Goal: Information Seeking & Learning: Find specific page/section

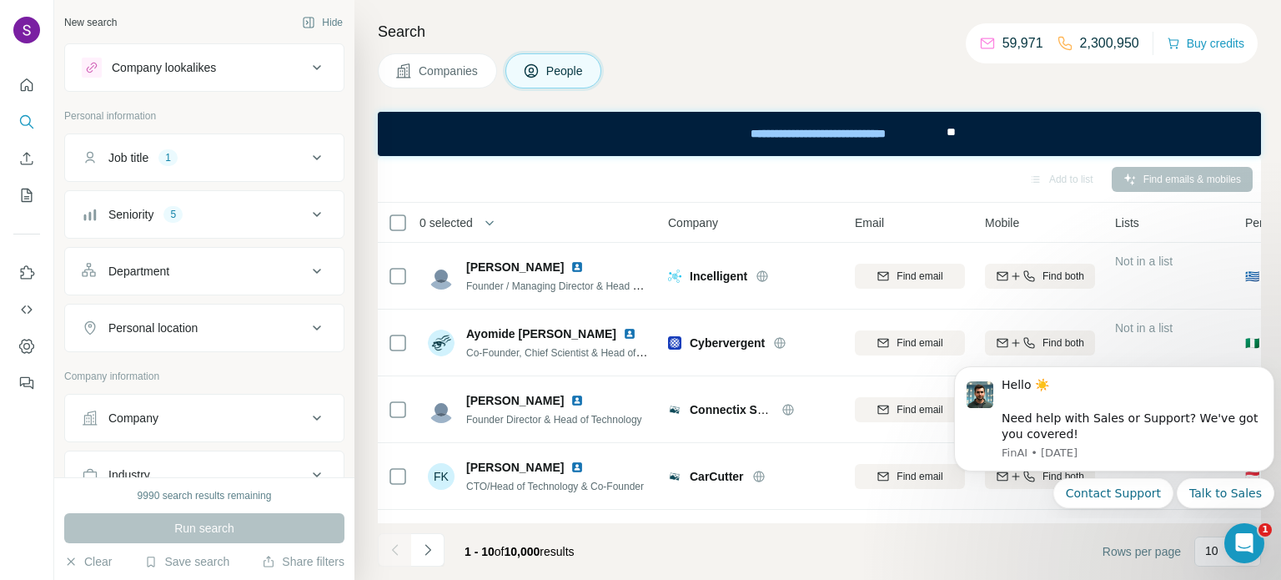
click at [291, 78] on button "Company lookalikes" at bounding box center [204, 68] width 279 height 40
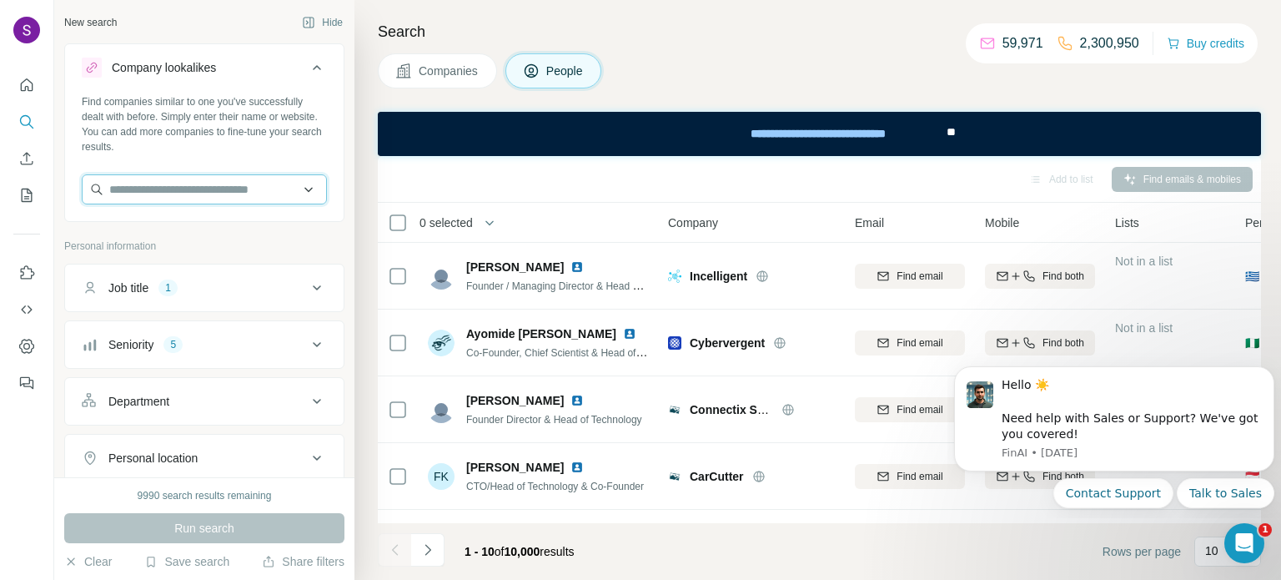
click at [194, 185] on input "text" at bounding box center [204, 189] width 245 height 30
click at [237, 191] on input "text" at bounding box center [204, 189] width 245 height 30
paste input "*********"
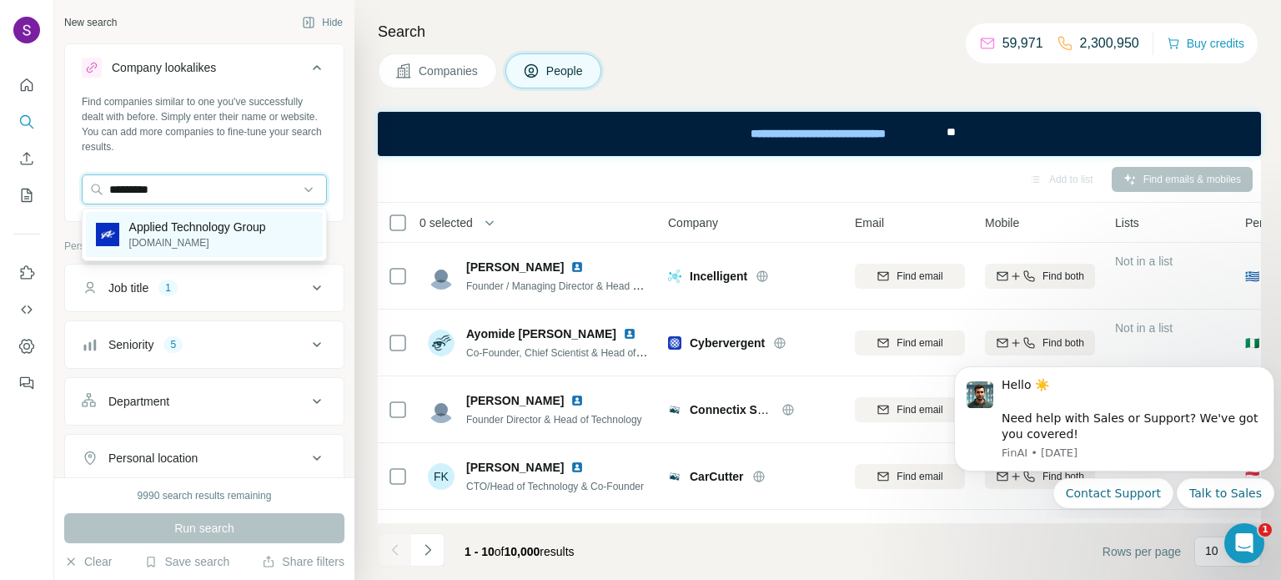
type input "*********"
click at [215, 229] on p "Applied Technology Group" at bounding box center [197, 227] width 137 height 17
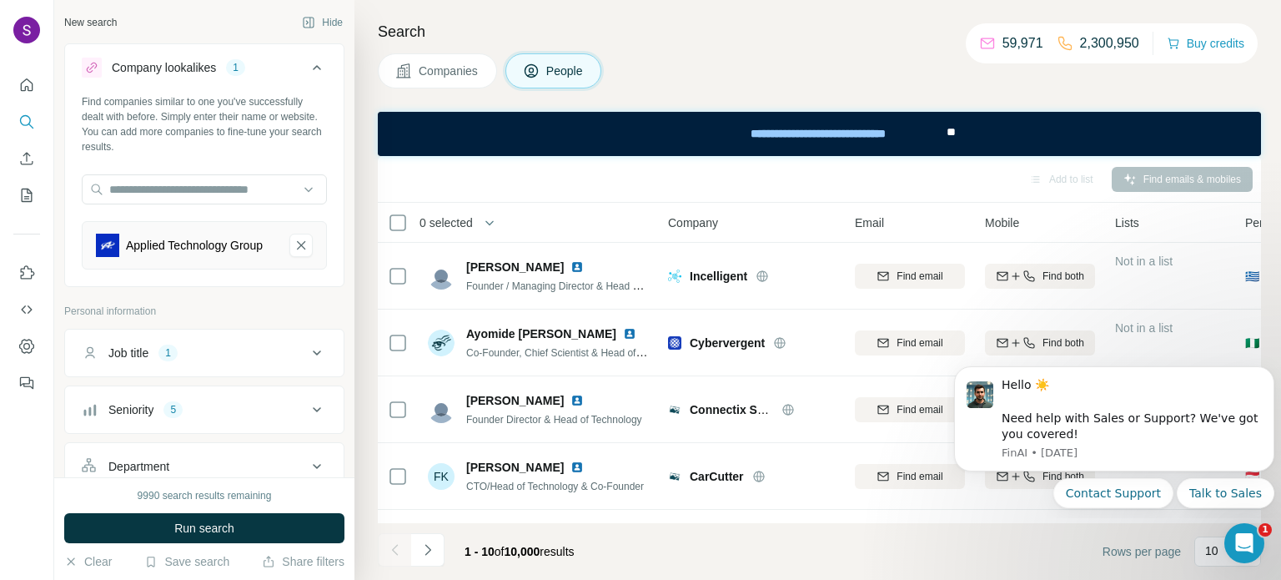
click at [230, 352] on div "Job title 1" at bounding box center [194, 353] width 225 height 17
click at [209, 395] on input "text" at bounding box center [188, 395] width 212 height 30
click at [191, 432] on icon "button" at bounding box center [187, 431] width 13 height 13
click at [216, 396] on input "text" at bounding box center [188, 395] width 212 height 30
paste input "**********"
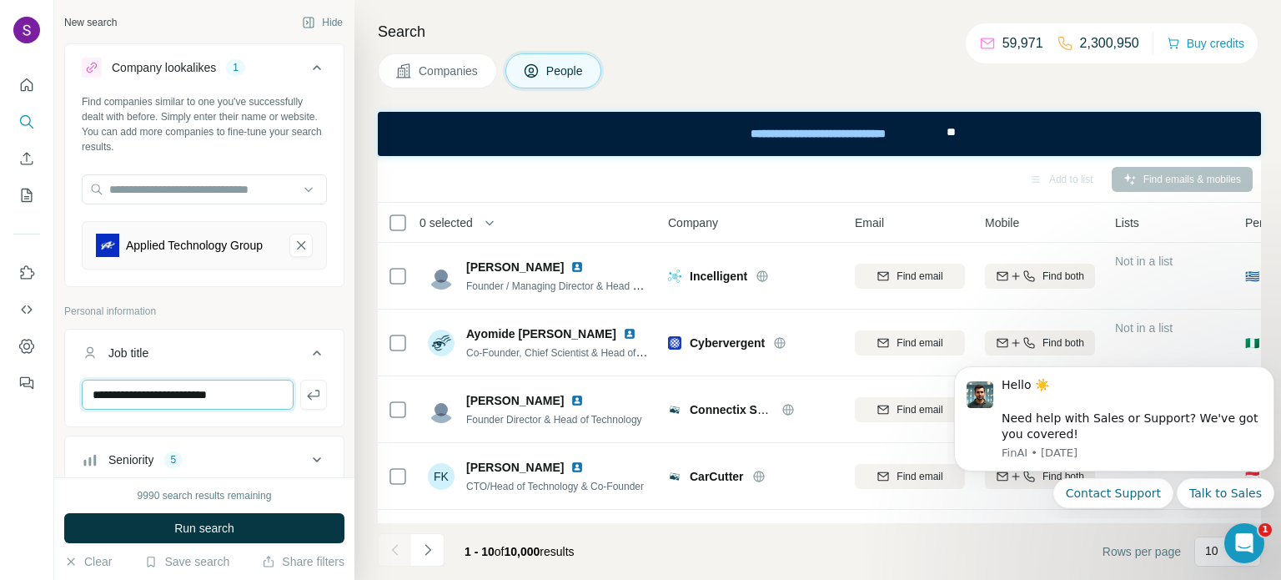
click at [217, 396] on input "**********" at bounding box center [188, 395] width 212 height 30
type input "**********"
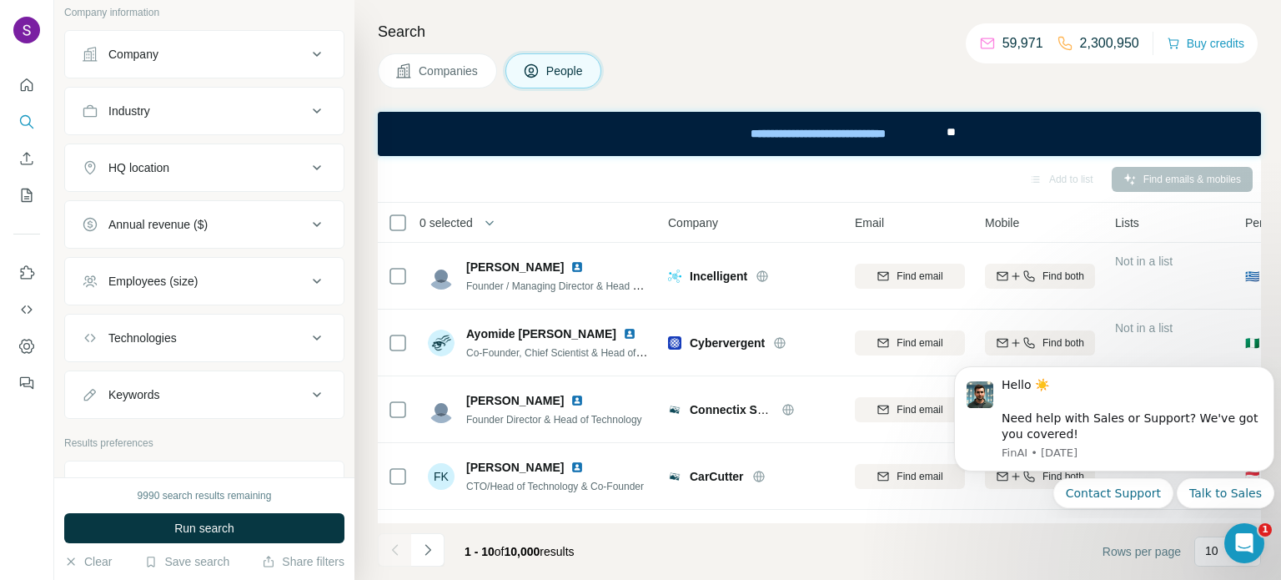
scroll to position [671, 0]
click at [227, 520] on span "Run search" at bounding box center [204, 528] width 60 height 17
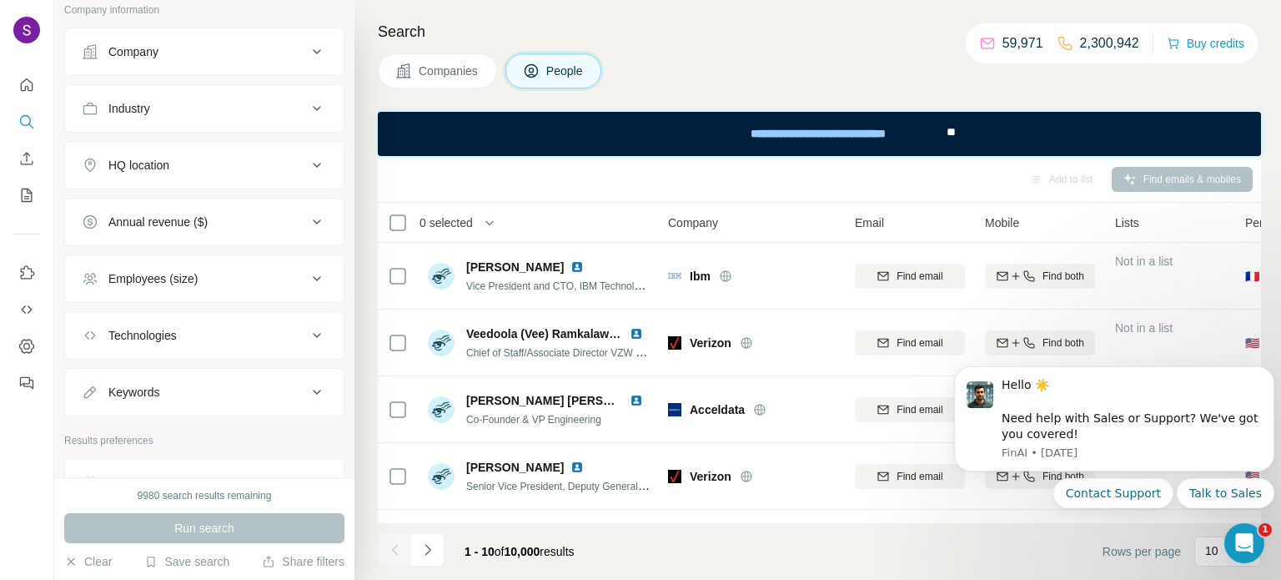
scroll to position [0, 0]
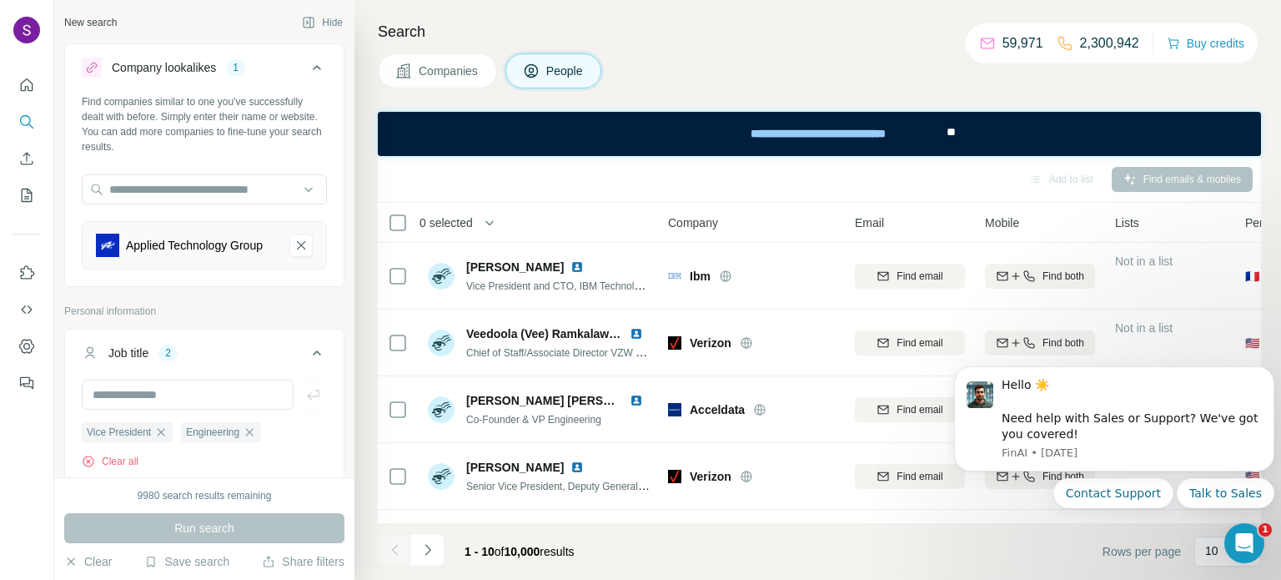
click at [448, 65] on span "Companies" at bounding box center [449, 71] width 61 height 17
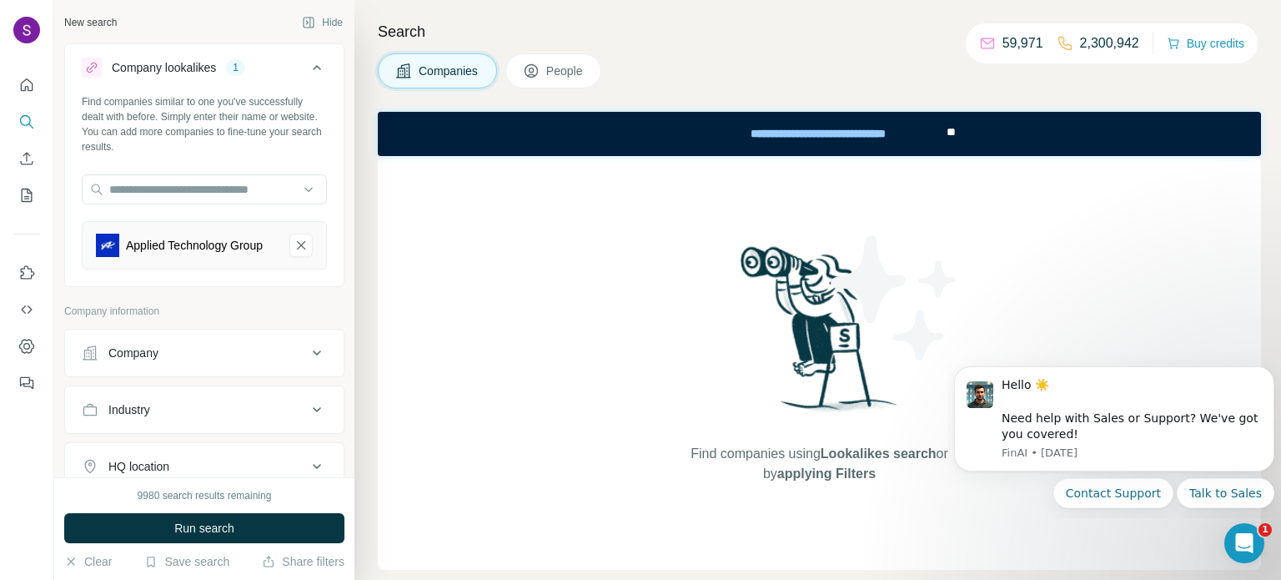
click at [242, 244] on div "Applied Technology Group" at bounding box center [194, 245] width 137 height 17
click at [239, 244] on div "Applied Technology Group" at bounding box center [194, 245] width 137 height 17
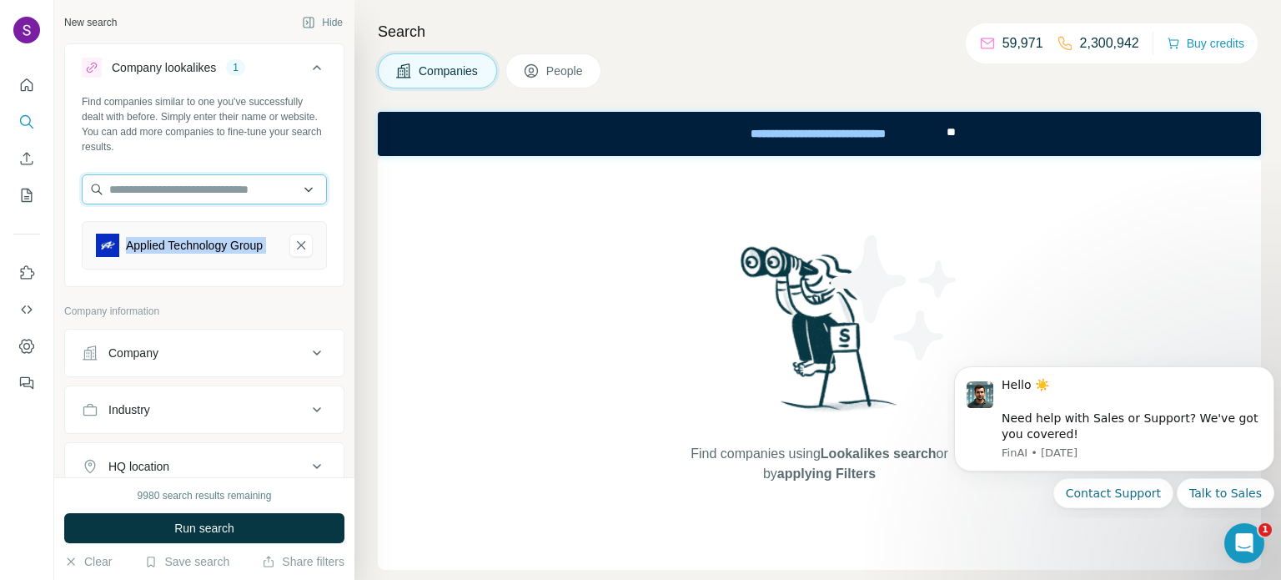
click at [209, 193] on input "text" at bounding box center [204, 189] width 245 height 30
click at [22, 128] on icon "Search" at bounding box center [26, 121] width 17 height 17
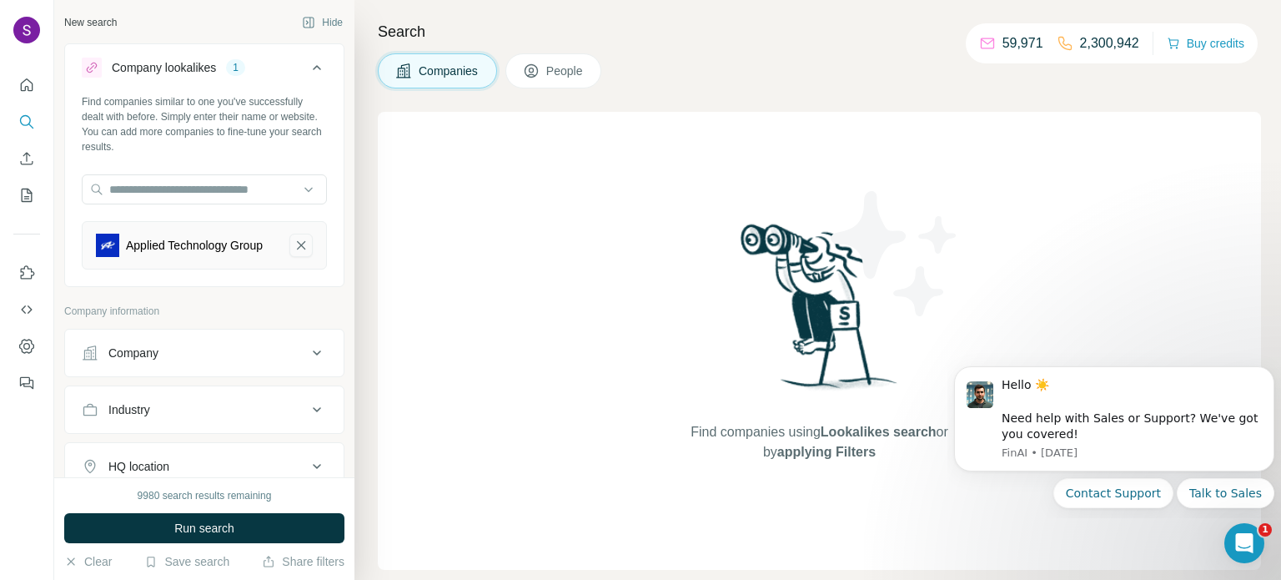
click at [303, 241] on icon "Applied Technology Group-remove-button" at bounding box center [301, 245] width 15 height 17
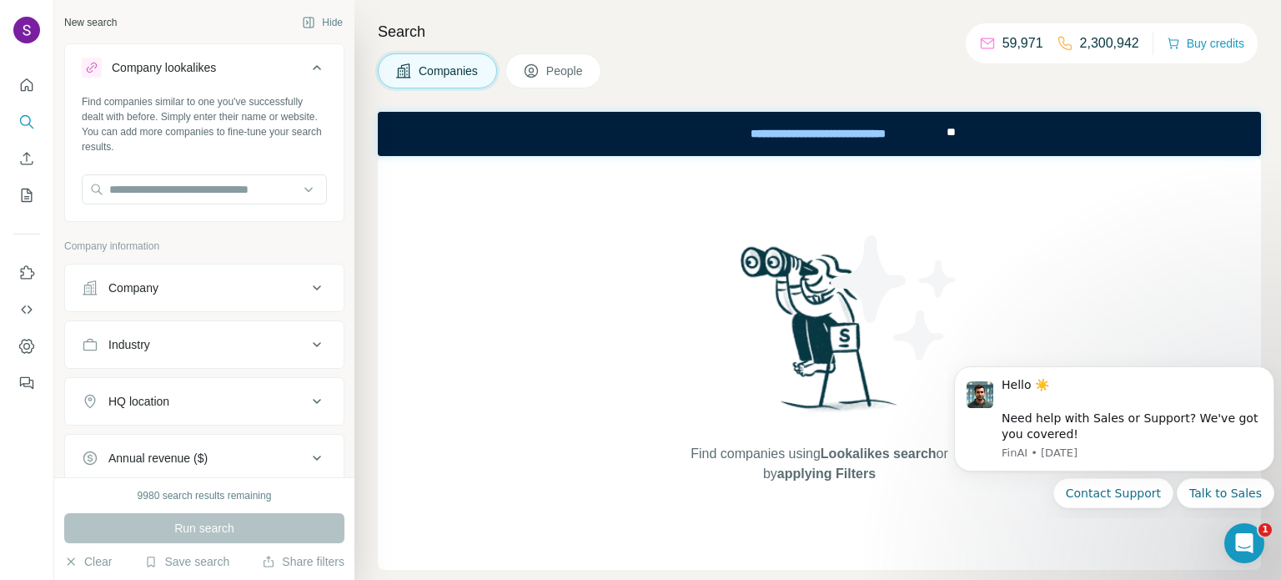
click at [242, 289] on div "Company" at bounding box center [194, 287] width 225 height 17
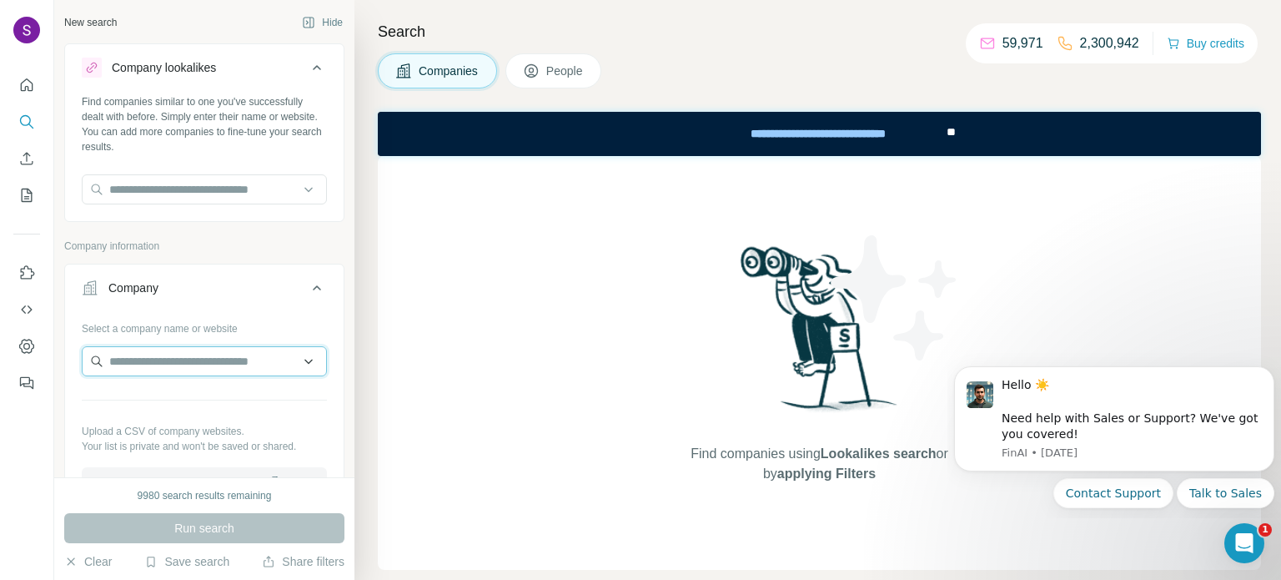
click at [201, 356] on input "text" at bounding box center [204, 361] width 245 height 30
paste input "**********"
type input "*"
click at [216, 350] on input "text" at bounding box center [204, 361] width 245 height 30
paste input "*********"
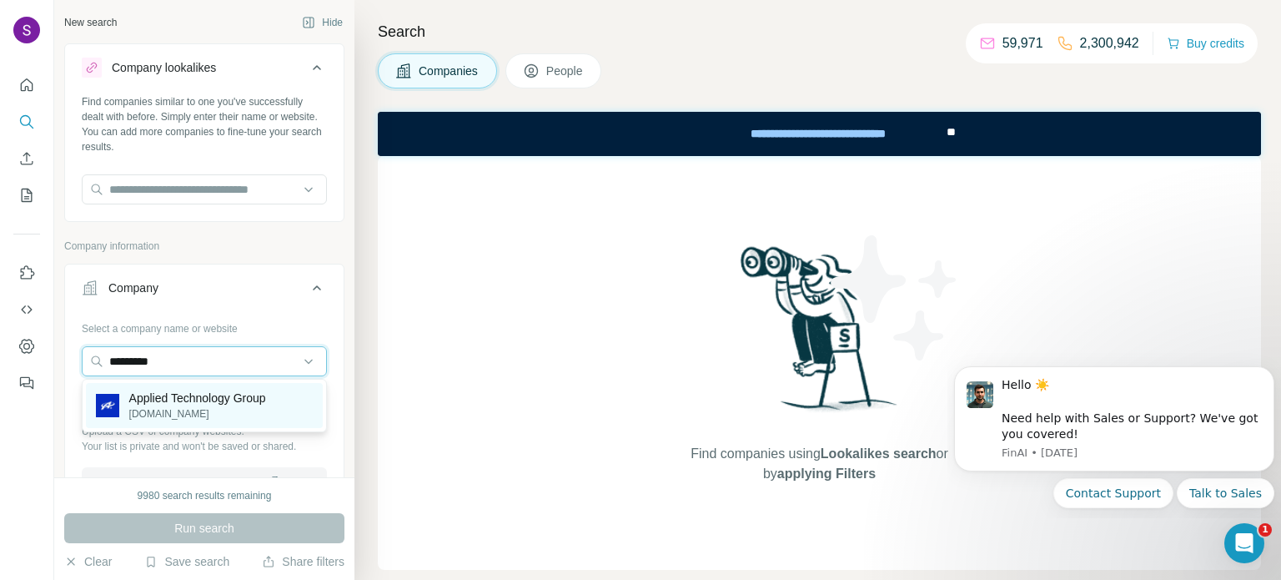
type input "*********"
click at [209, 410] on p "[DOMAIN_NAME]" at bounding box center [197, 413] width 137 height 15
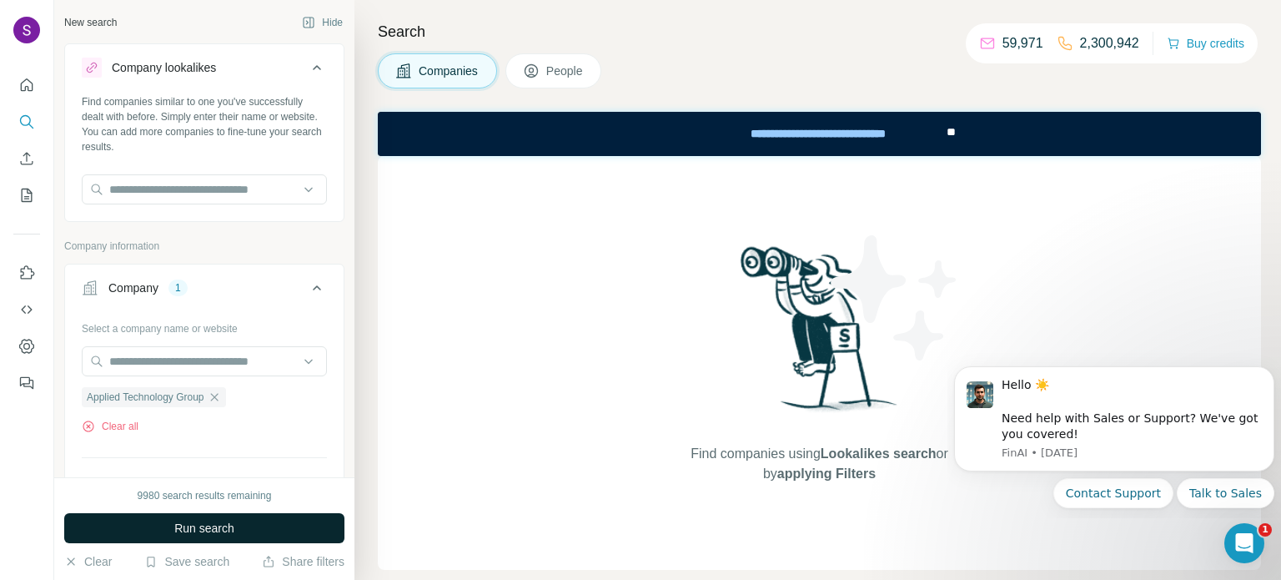
click at [206, 530] on span "Run search" at bounding box center [204, 528] width 60 height 17
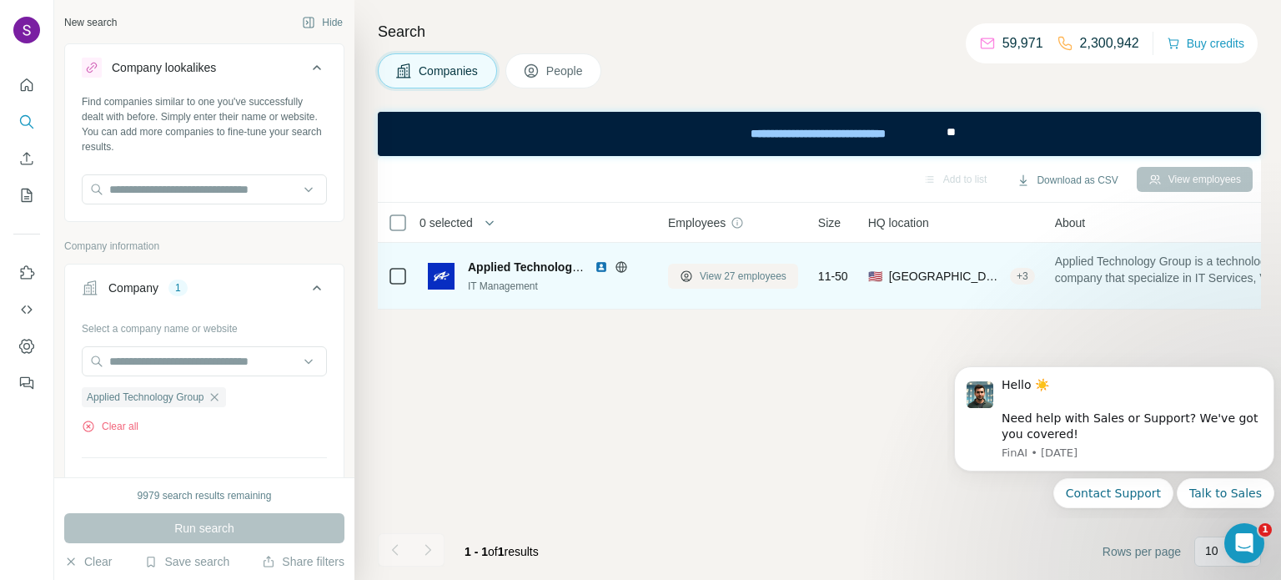
click at [764, 271] on span "View 27 employees" at bounding box center [743, 276] width 87 height 15
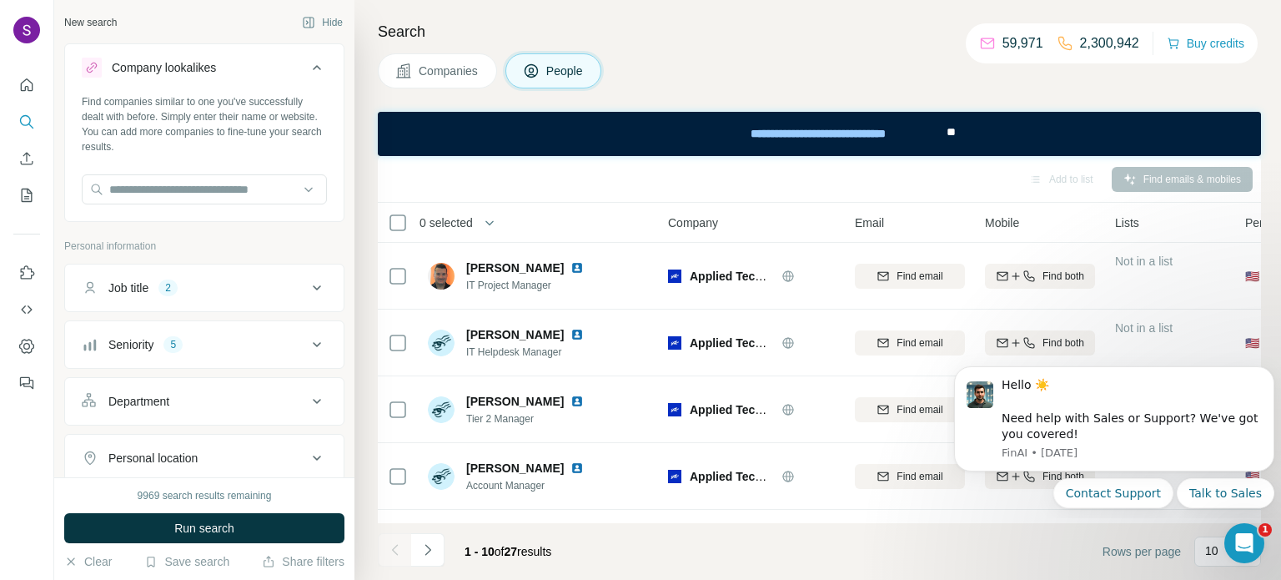
click at [318, 353] on icon at bounding box center [317, 344] width 20 height 20
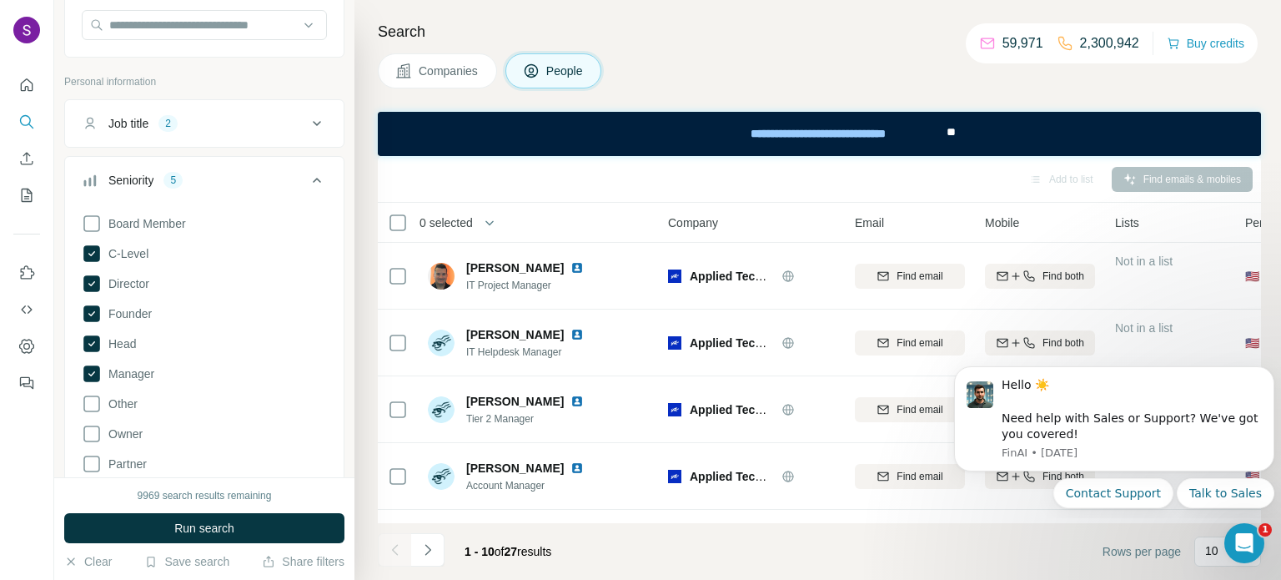
scroll to position [170, 0]
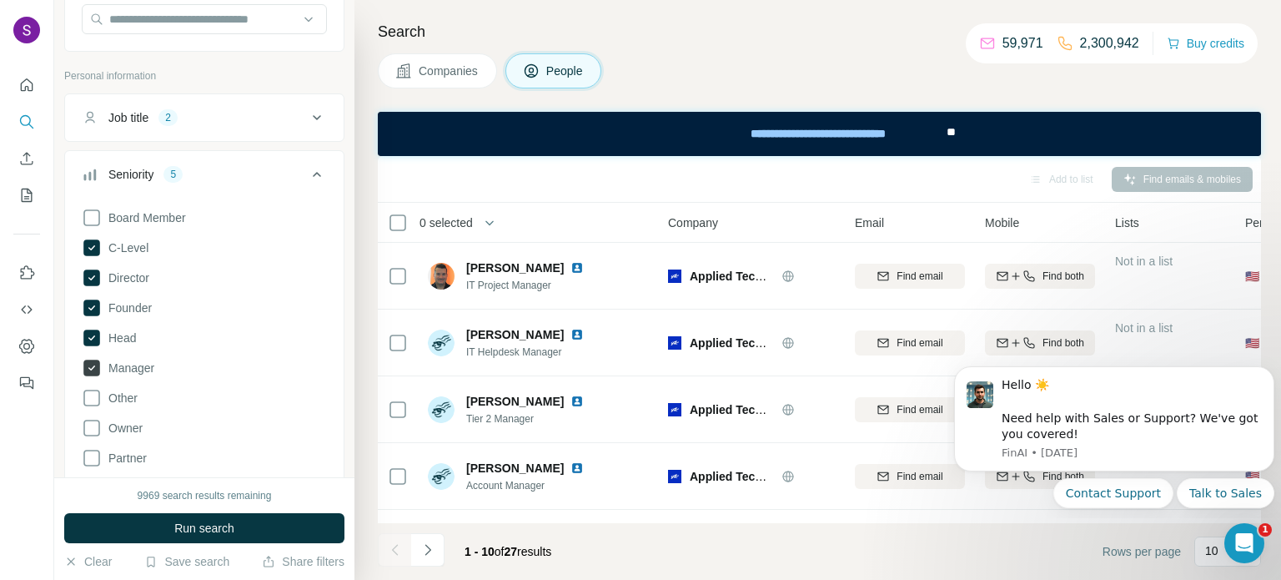
click at [94, 364] on icon at bounding box center [91, 368] width 17 height 17
click at [209, 535] on span "Run search" at bounding box center [204, 528] width 60 height 17
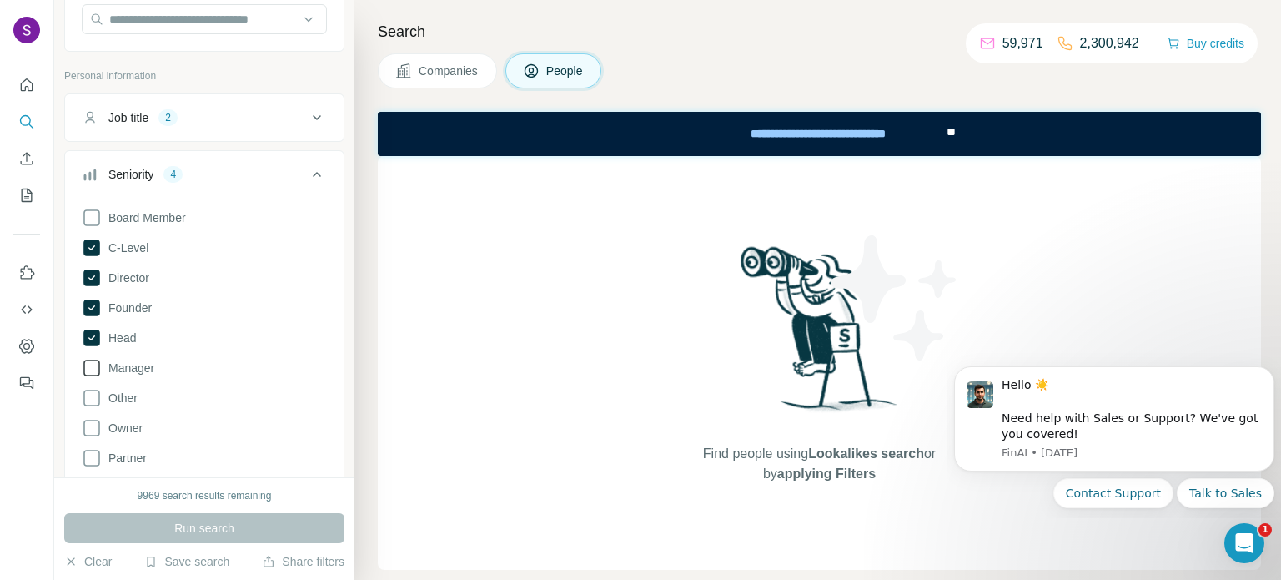
click at [91, 368] on icon at bounding box center [92, 368] width 20 height 20
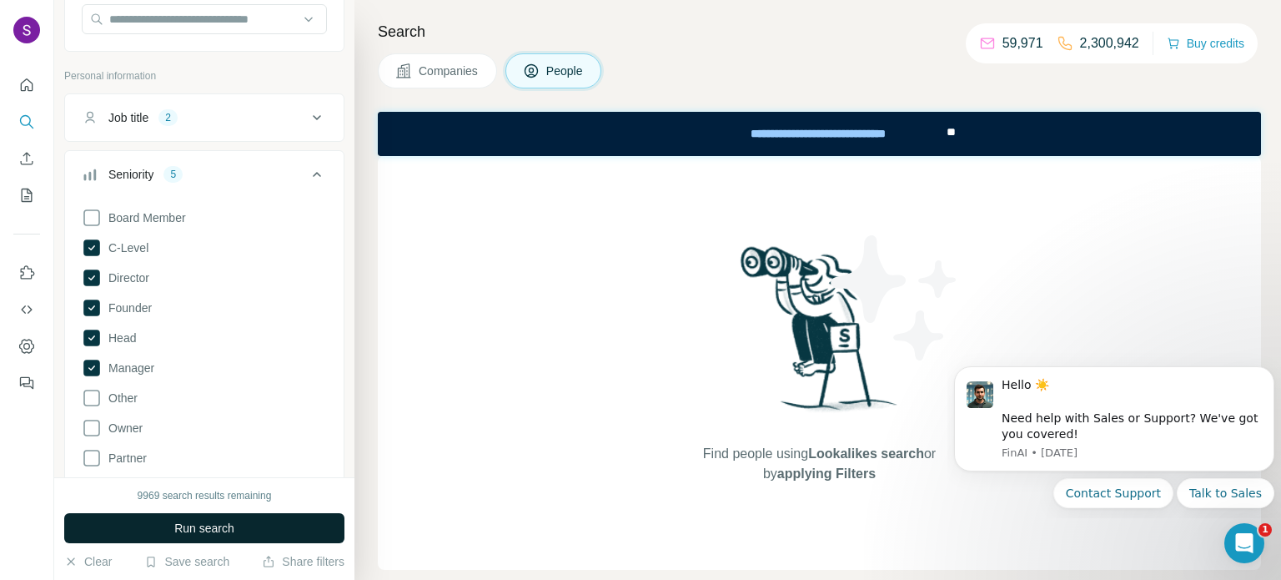
click at [285, 525] on button "Run search" at bounding box center [204, 528] width 280 height 30
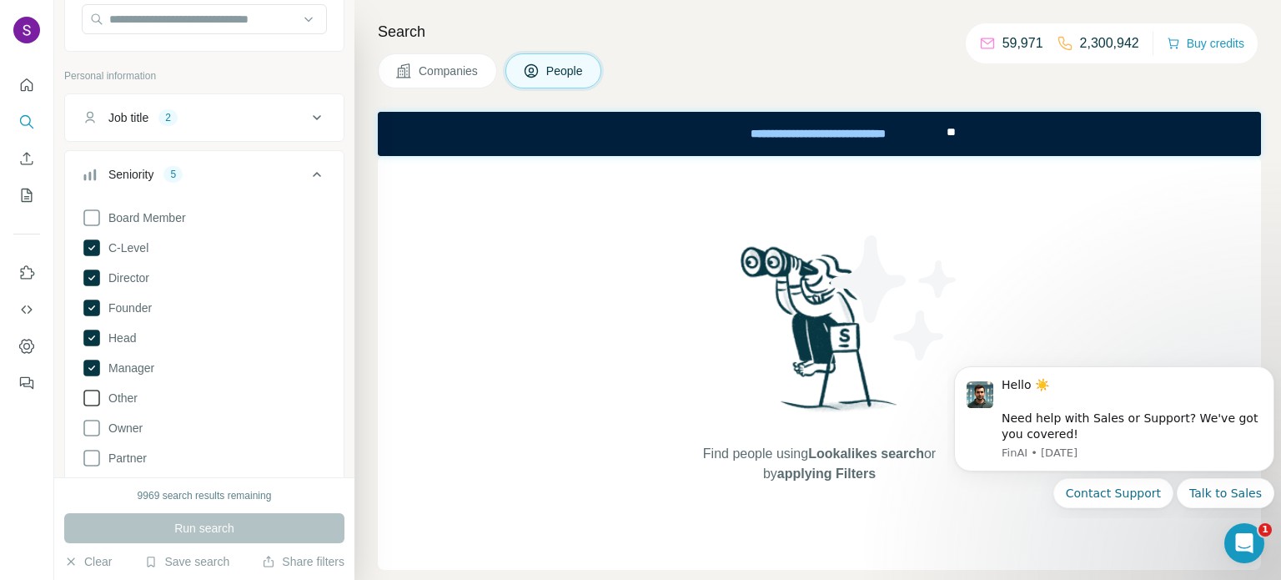
click at [91, 396] on icon at bounding box center [92, 398] width 20 height 20
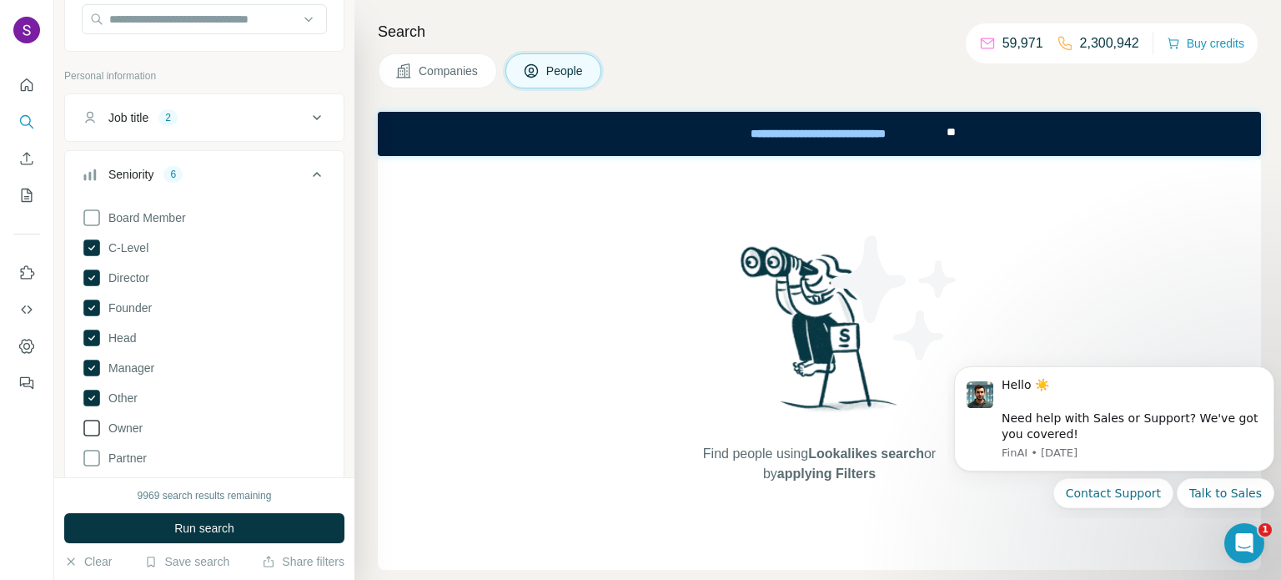
click at [91, 425] on icon at bounding box center [92, 428] width 20 height 20
click at [87, 454] on icon at bounding box center [92, 458] width 20 height 20
click at [148, 526] on button "Run search" at bounding box center [204, 528] width 280 height 30
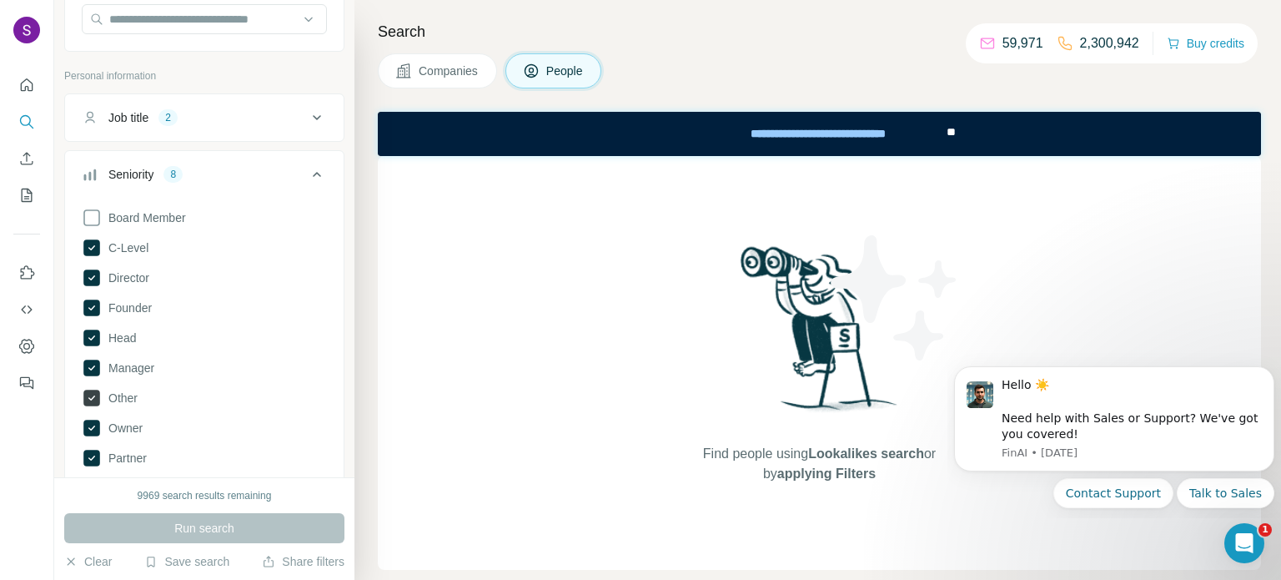
click at [90, 403] on icon at bounding box center [91, 398] width 17 height 17
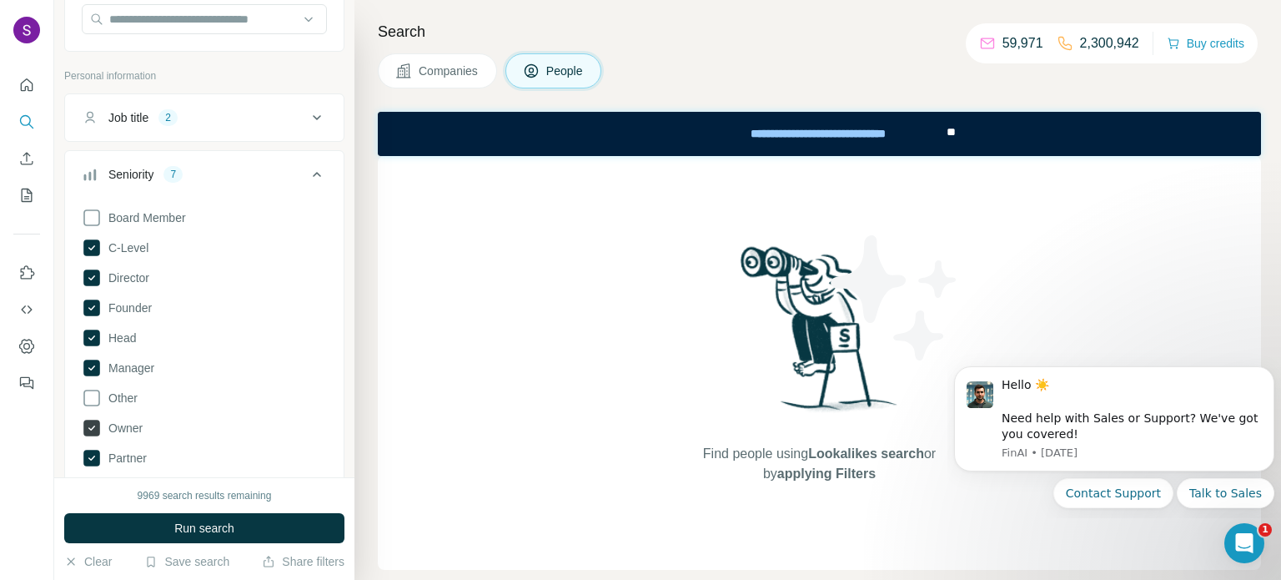
click at [90, 422] on icon at bounding box center [91, 428] width 17 height 17
click at [93, 460] on icon at bounding box center [91, 458] width 17 height 17
click at [200, 532] on span "Run search" at bounding box center [204, 528] width 60 height 17
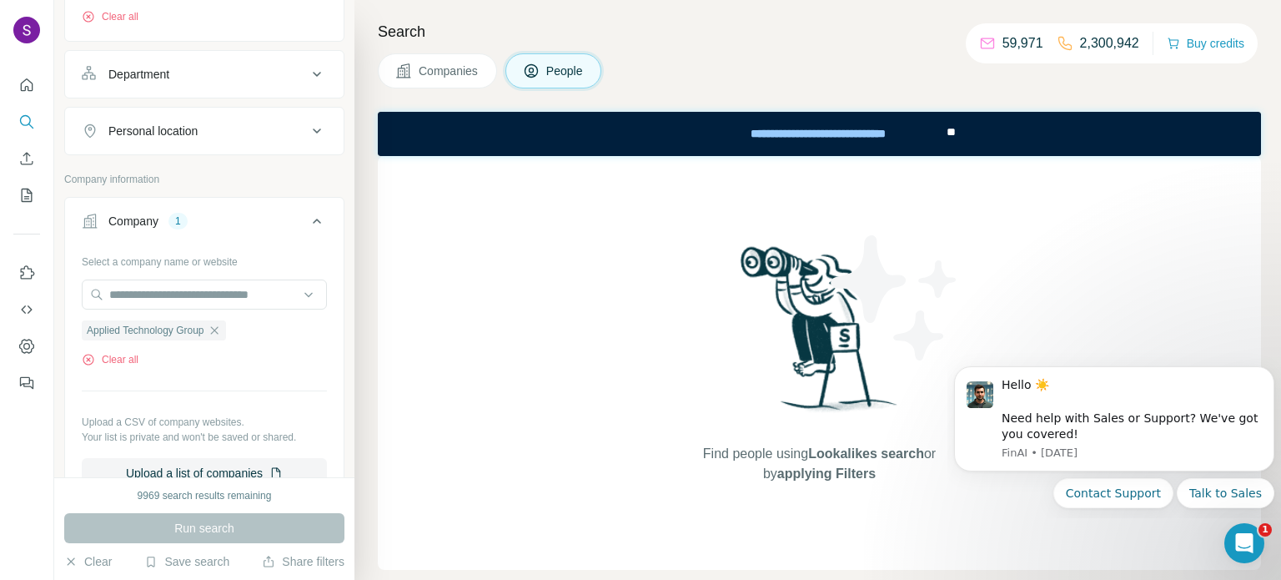
scroll to position [670, 0]
click at [221, 324] on icon "button" at bounding box center [214, 329] width 13 height 13
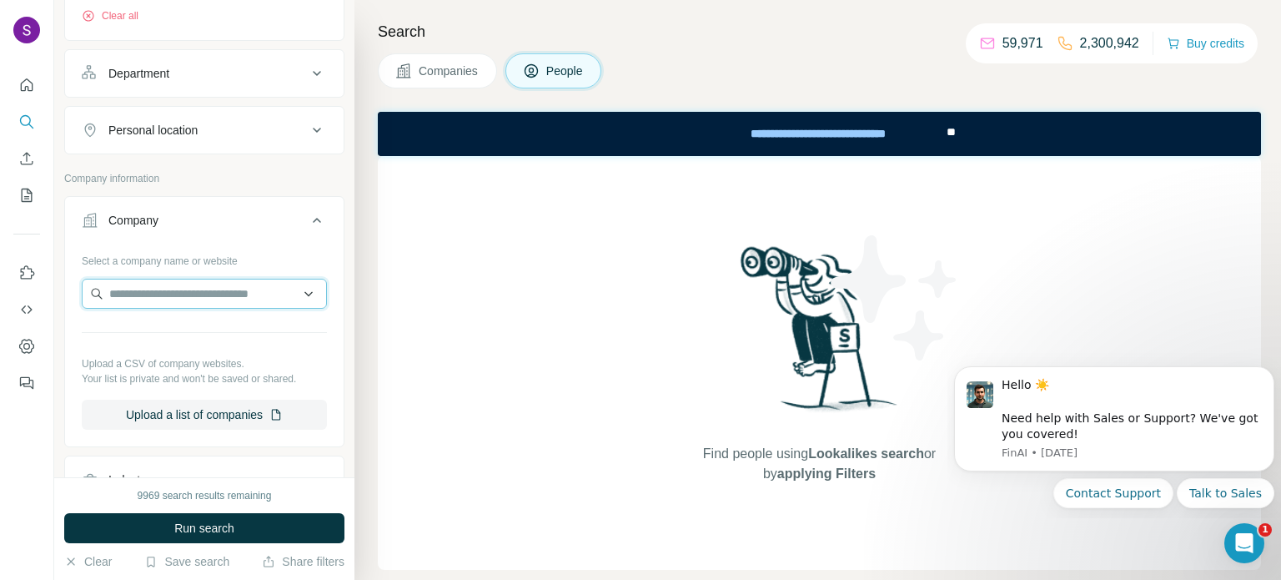
click at [247, 298] on input "text" at bounding box center [204, 294] width 245 height 30
paste input "*********"
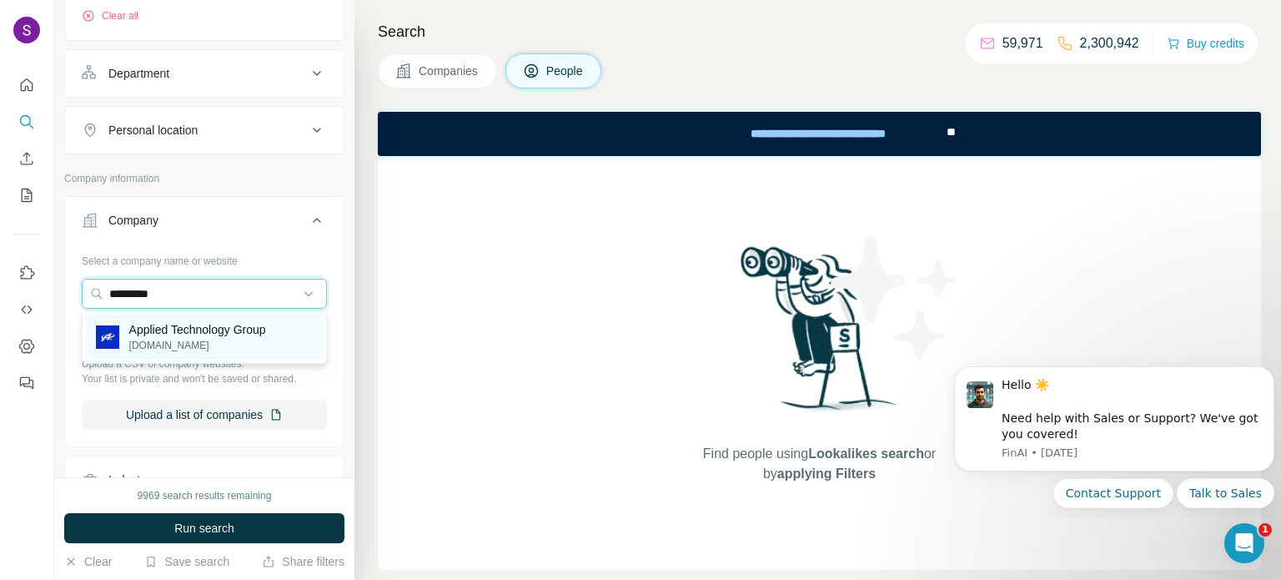
type input "*********"
click at [231, 329] on p "Applied Technology Group" at bounding box center [197, 329] width 137 height 17
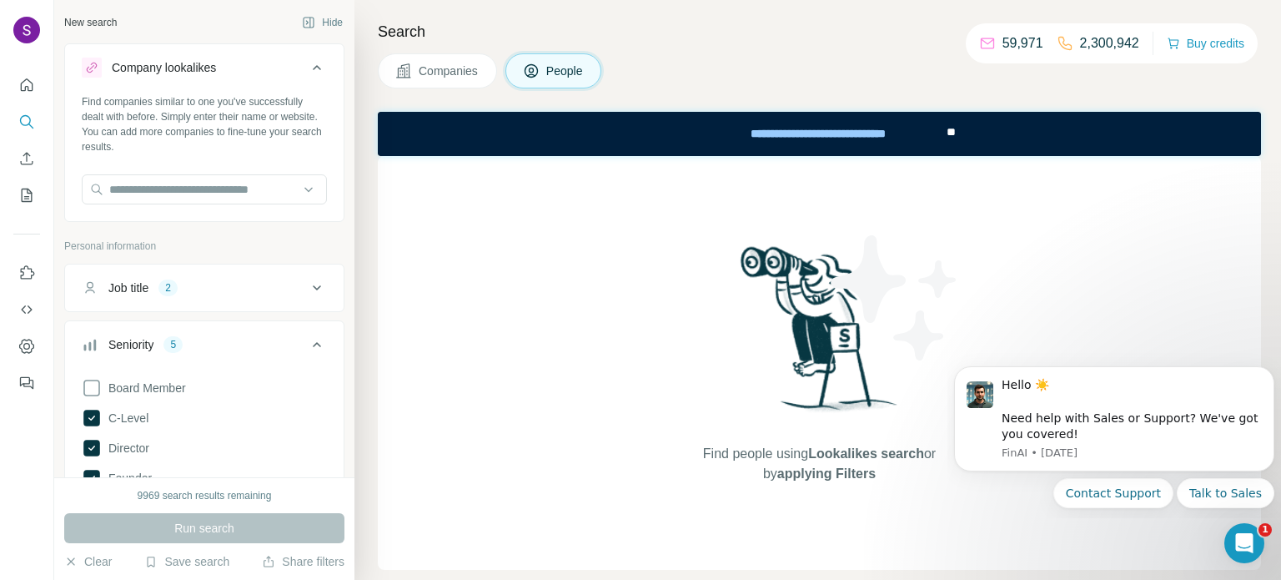
click at [281, 294] on div "Job title 2" at bounding box center [194, 287] width 225 height 17
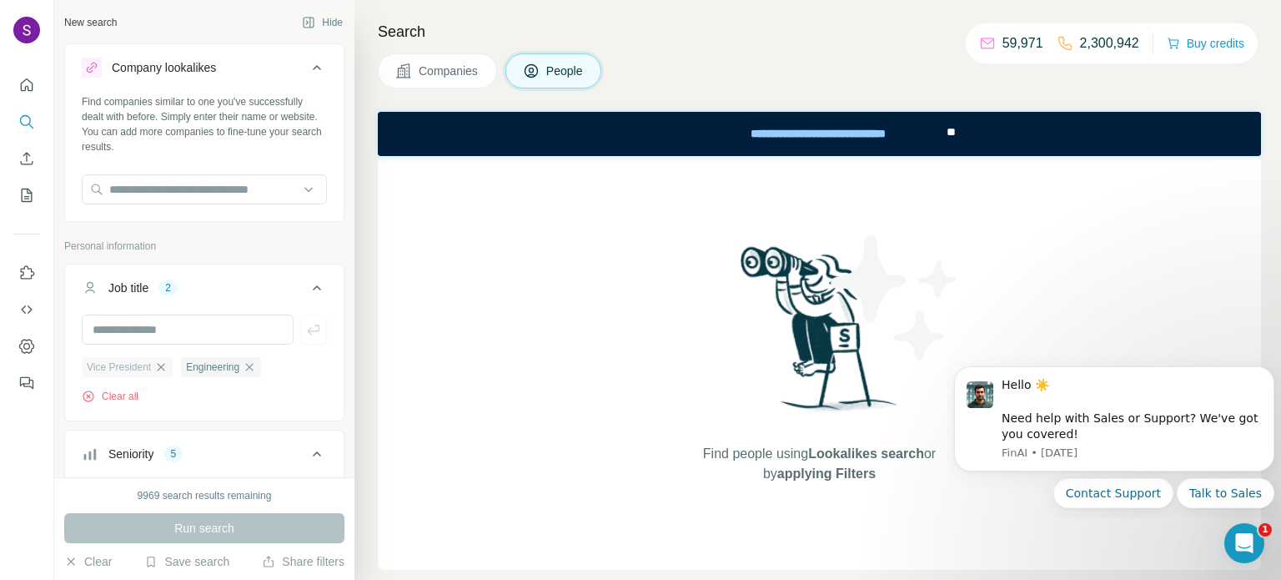
click at [168, 366] on icon "button" at bounding box center [160, 366] width 13 height 13
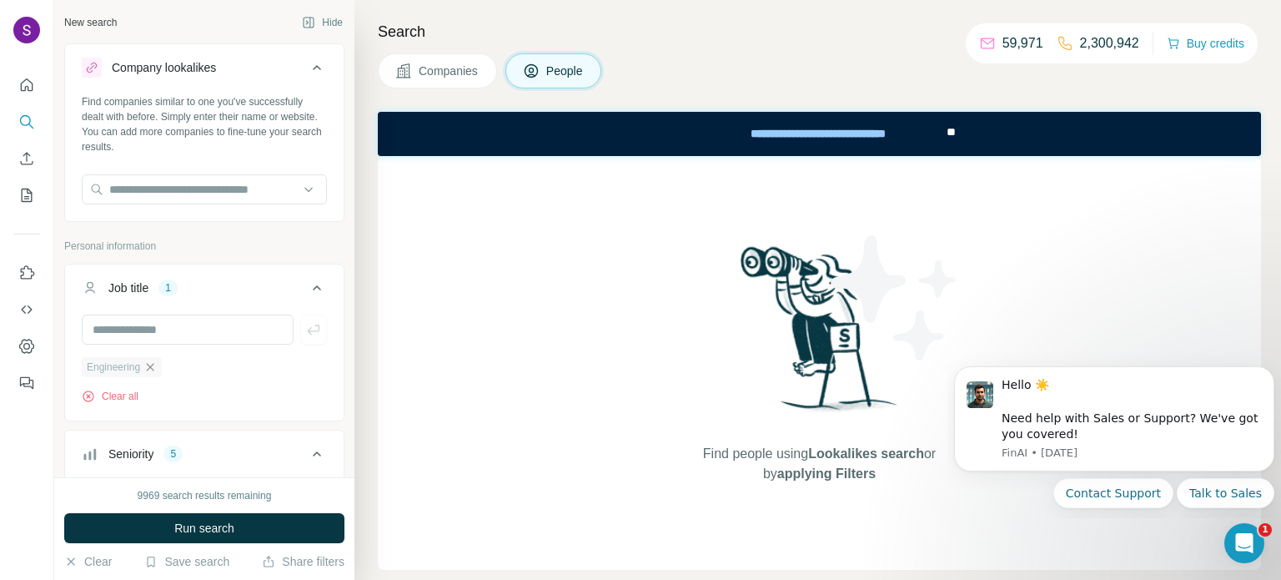
click at [157, 365] on icon "button" at bounding box center [149, 366] width 13 height 13
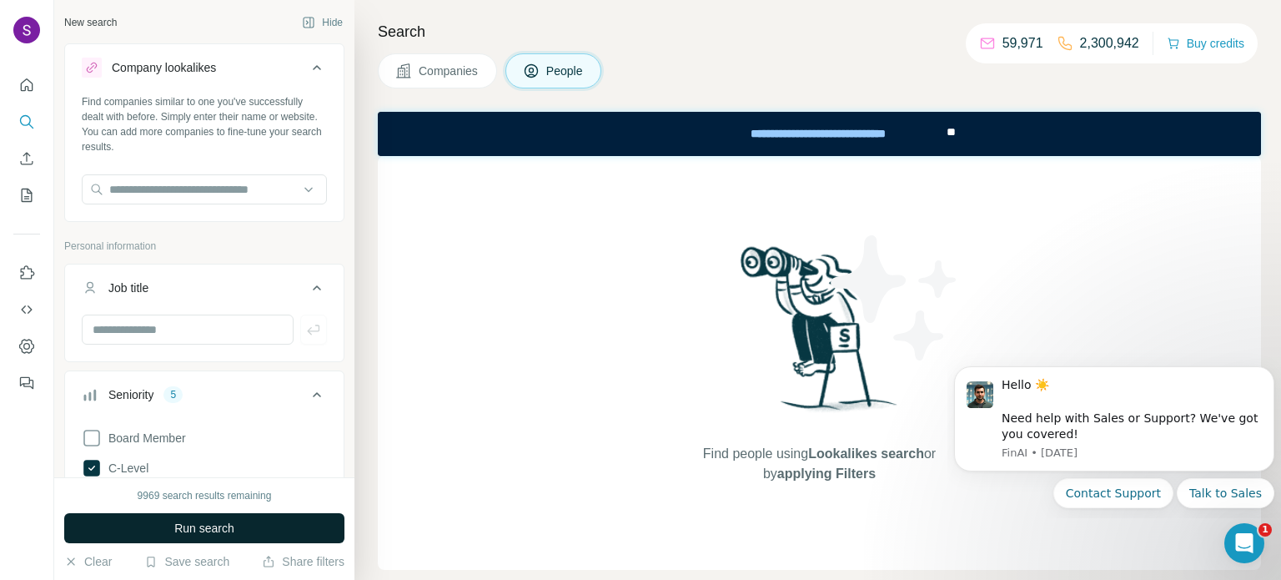
click at [287, 530] on button "Run search" at bounding box center [204, 528] width 280 height 30
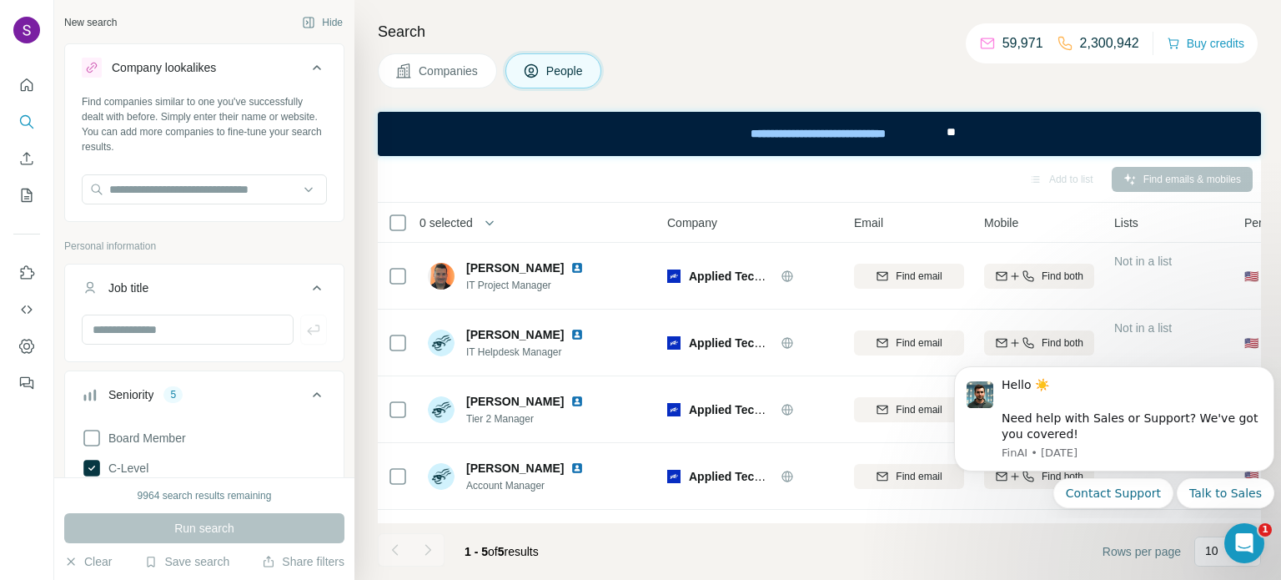
scroll to position [53, 0]
